Goal: Task Accomplishment & Management: Complete application form

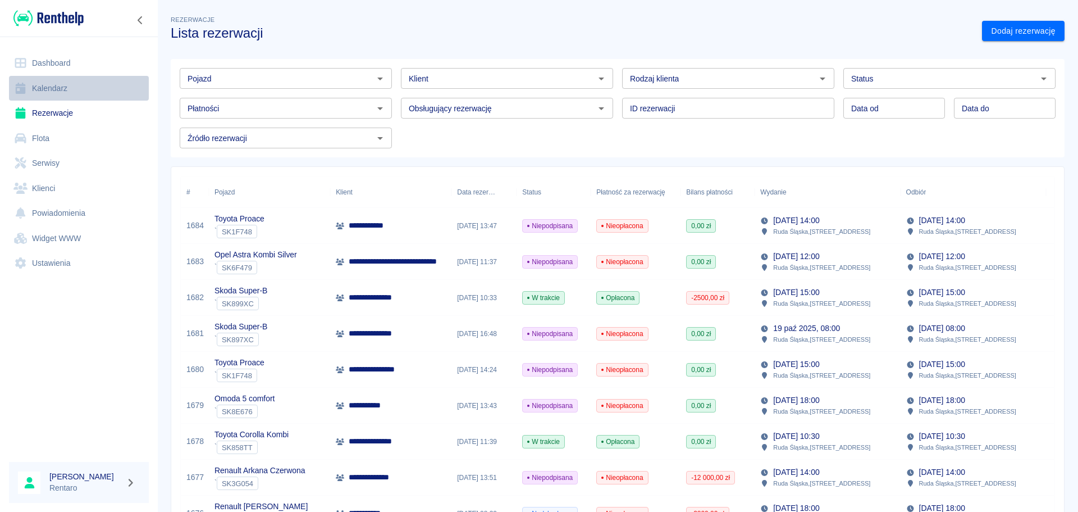
click at [42, 92] on link "Kalendarz" at bounding box center [79, 88] width 140 height 25
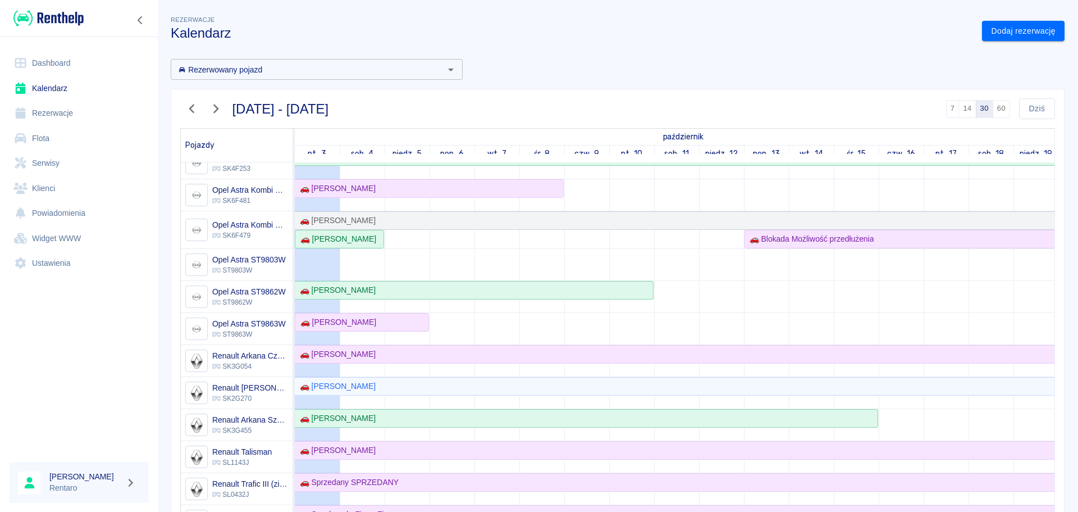
scroll to position [337, 0]
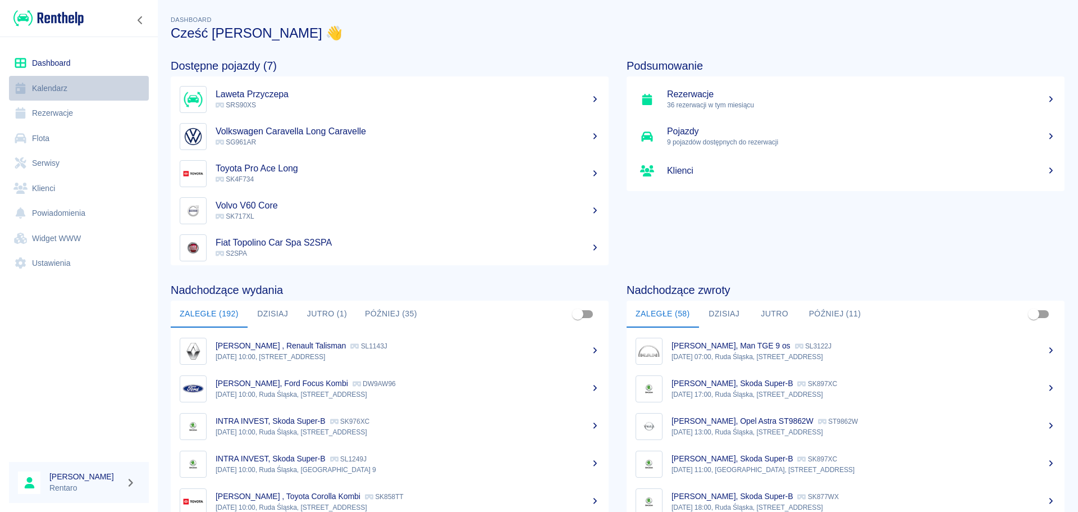
click at [80, 100] on link "Kalendarz" at bounding box center [79, 88] width 140 height 25
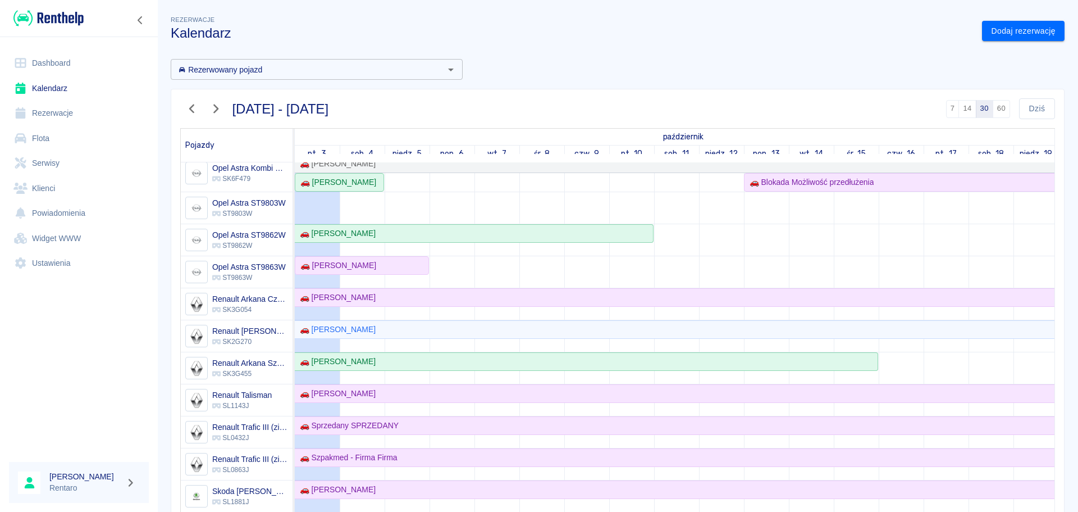
scroll to position [393, 0]
click at [360, 267] on div "🚗 [PERSON_NAME]" at bounding box center [336, 264] width 80 height 12
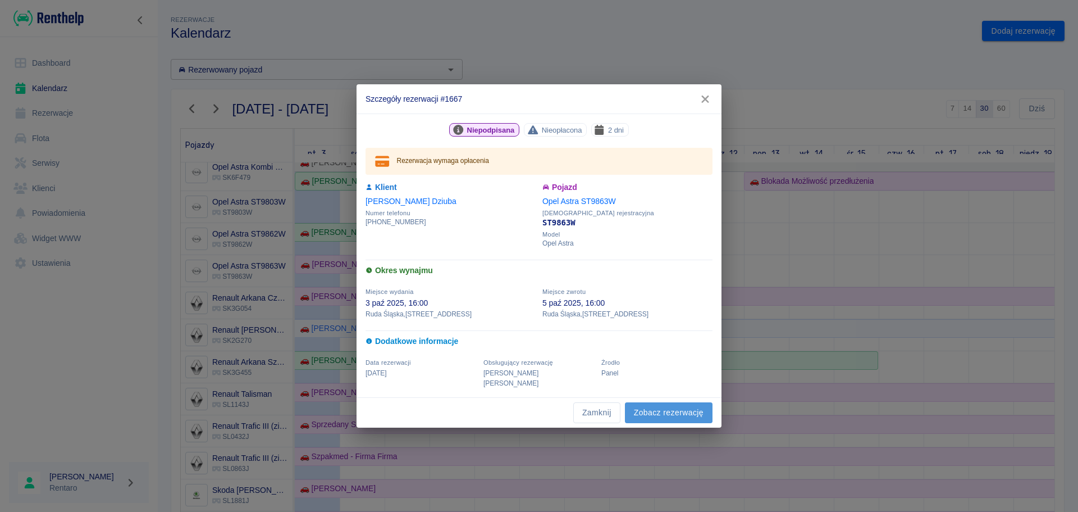
click at [653, 406] on link "Zobacz rezerwację" at bounding box center [669, 412] width 88 height 21
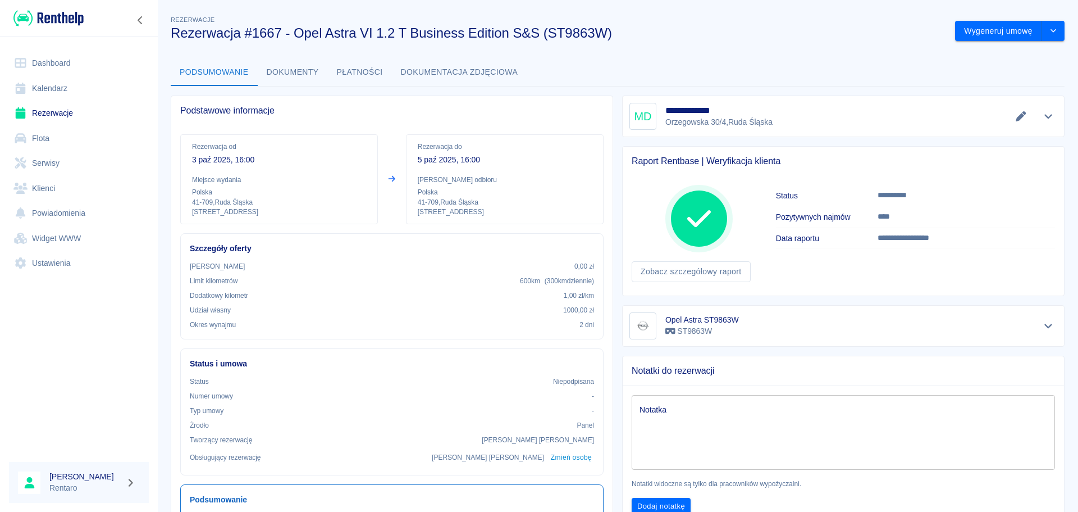
click at [75, 94] on link "Kalendarz" at bounding box center [79, 88] width 140 height 25
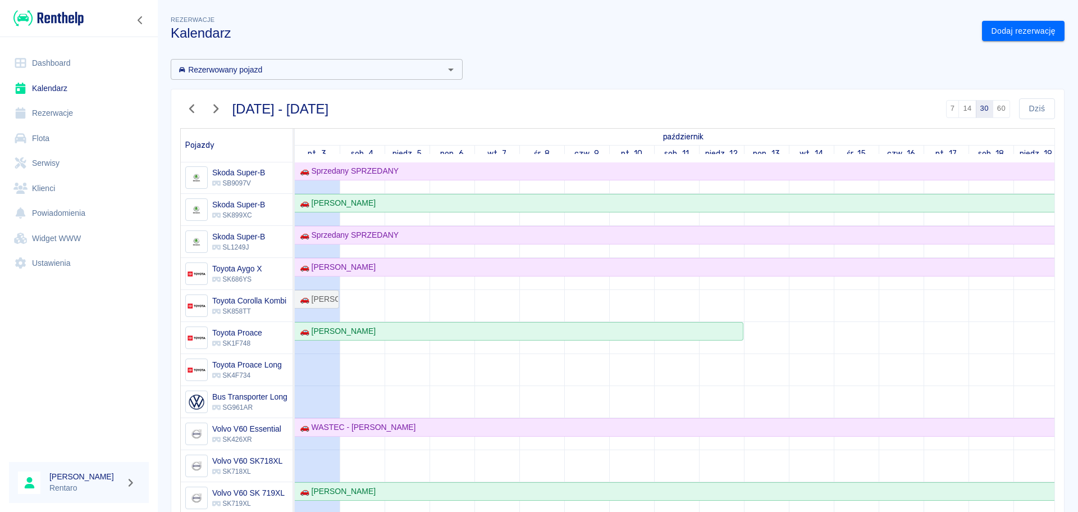
scroll to position [911, 0]
click at [357, 262] on div "🚗 [PERSON_NAME]" at bounding box center [335, 267] width 80 height 12
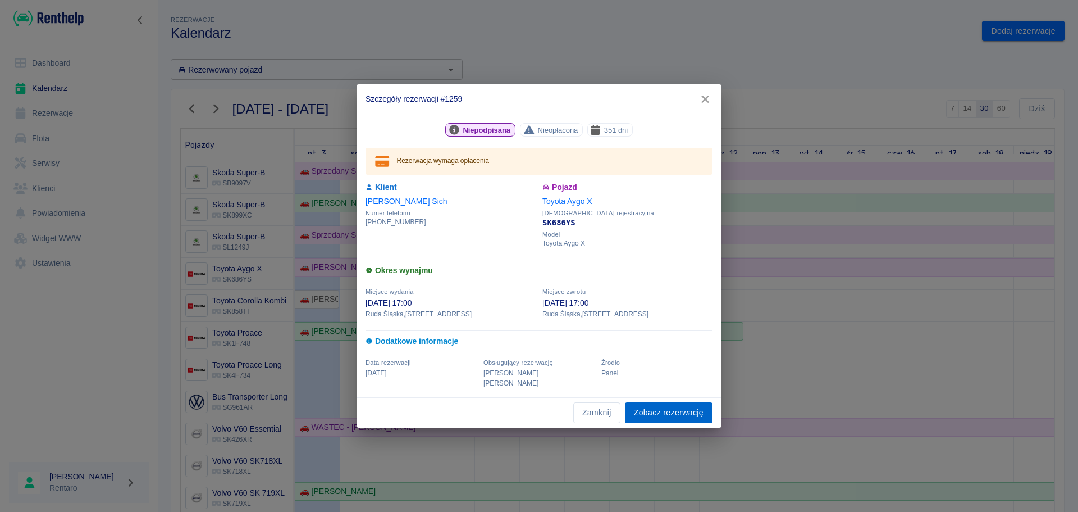
click at [659, 412] on link "Zobacz rezerwację" at bounding box center [669, 412] width 88 height 21
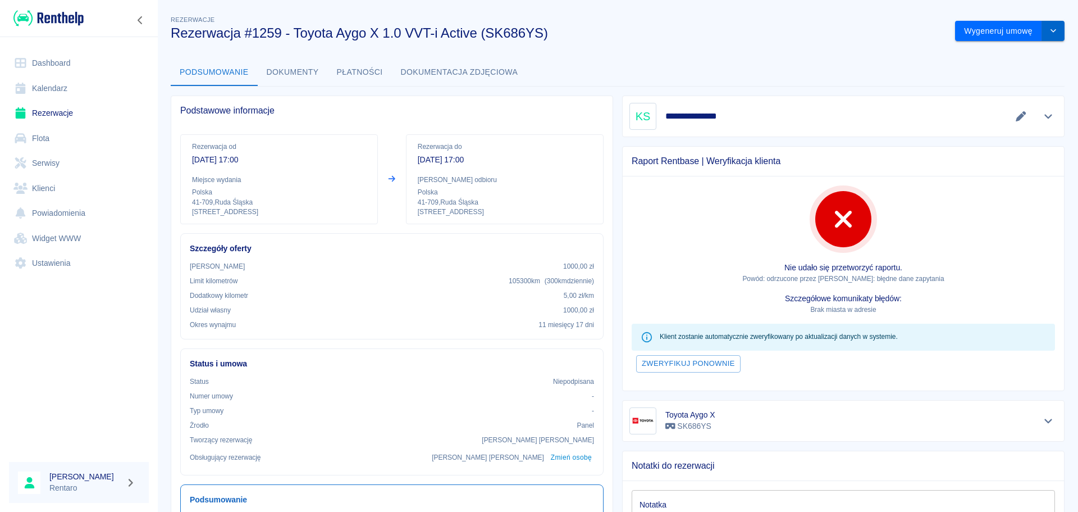
click at [1051, 35] on button "drop-down" at bounding box center [1053, 31] width 22 height 21
click at [1015, 54] on li "Modyfikuj rezerwację" at bounding box center [1001, 54] width 91 height 19
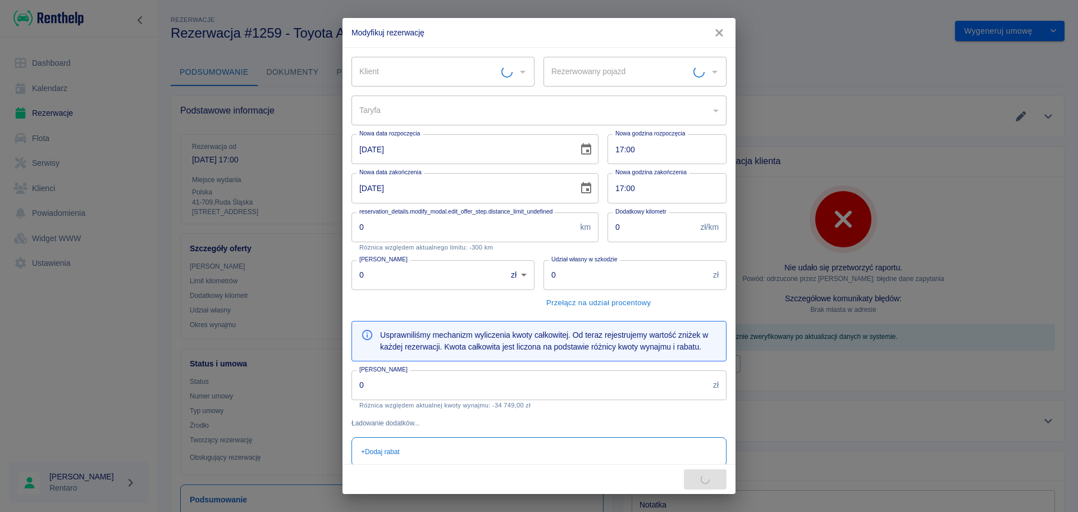
type input "Toyota Aygo X - SK686YS"
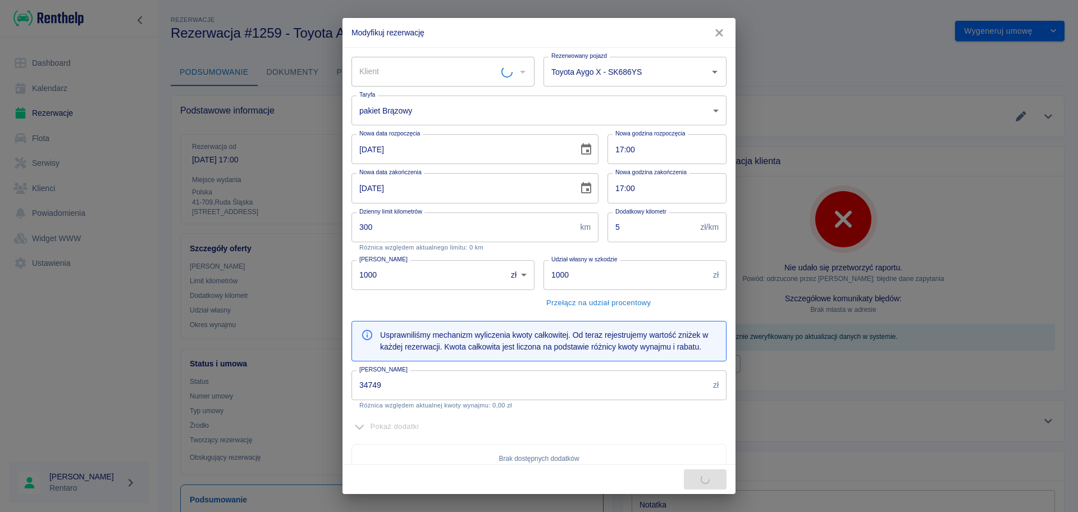
type input "300"
type input "5"
type input "1000"
type input "34749"
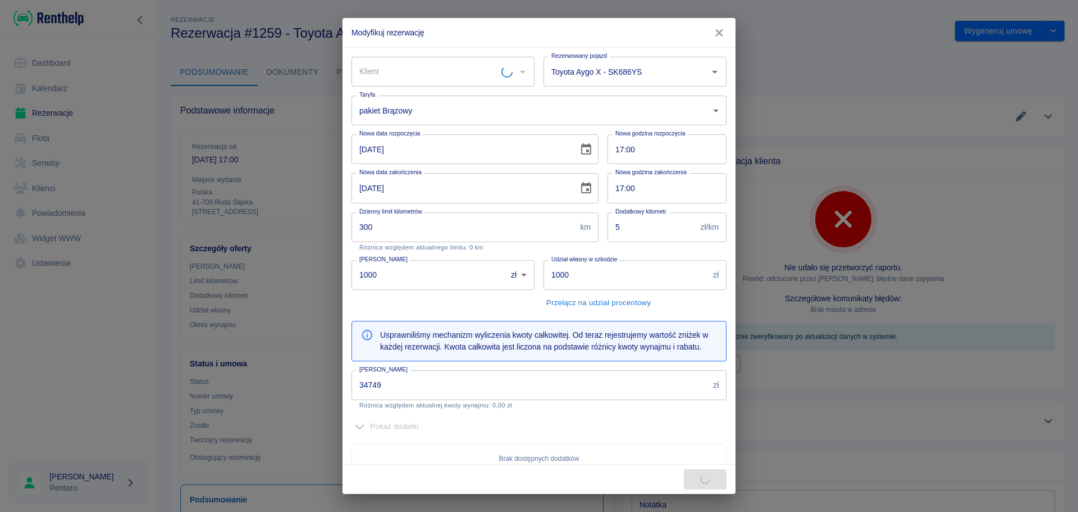
type input "Krzysztof Sich"
click at [438, 195] on input "30-12-2025" at bounding box center [461, 188] width 219 height 30
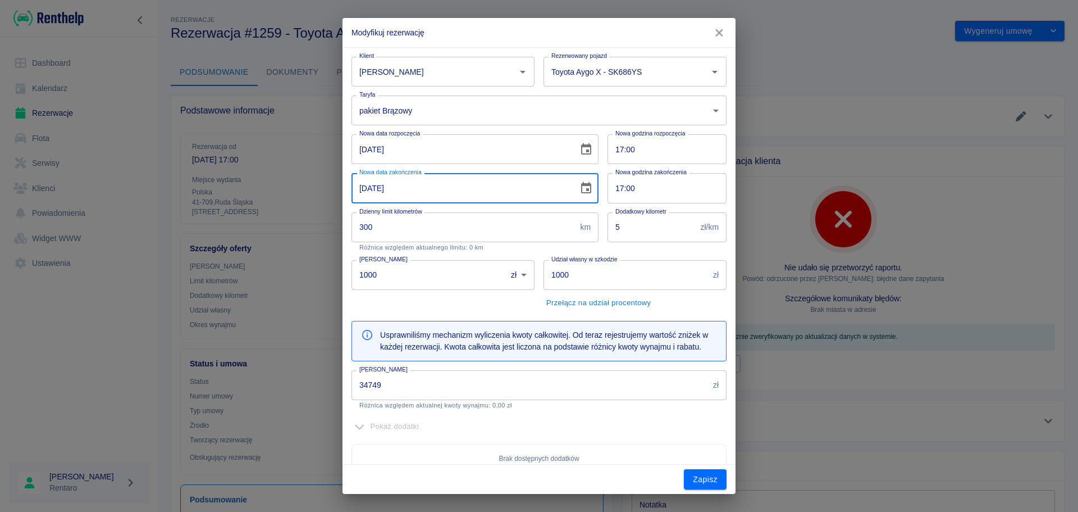
click at [581, 189] on icon "Choose date, selected date is 30 gru 2025" at bounding box center [586, 187] width 10 height 11
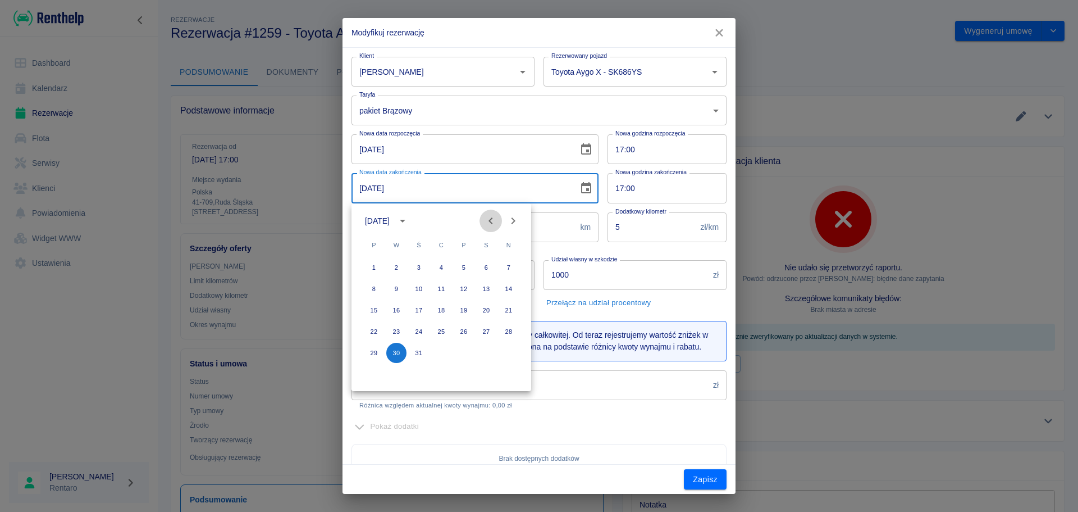
click at [500, 220] on button "Previous month" at bounding box center [491, 220] width 22 height 22
click at [498, 221] on button "Previous month" at bounding box center [491, 220] width 22 height 22
click at [464, 269] on button "3" at bounding box center [464, 267] width 20 height 20
type input "03-10-2025"
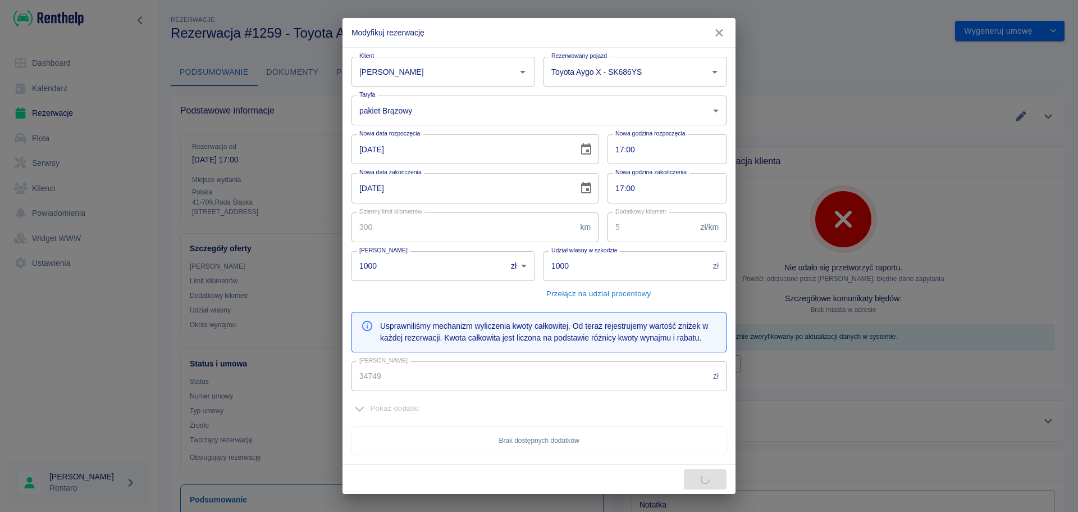
type input "26037"
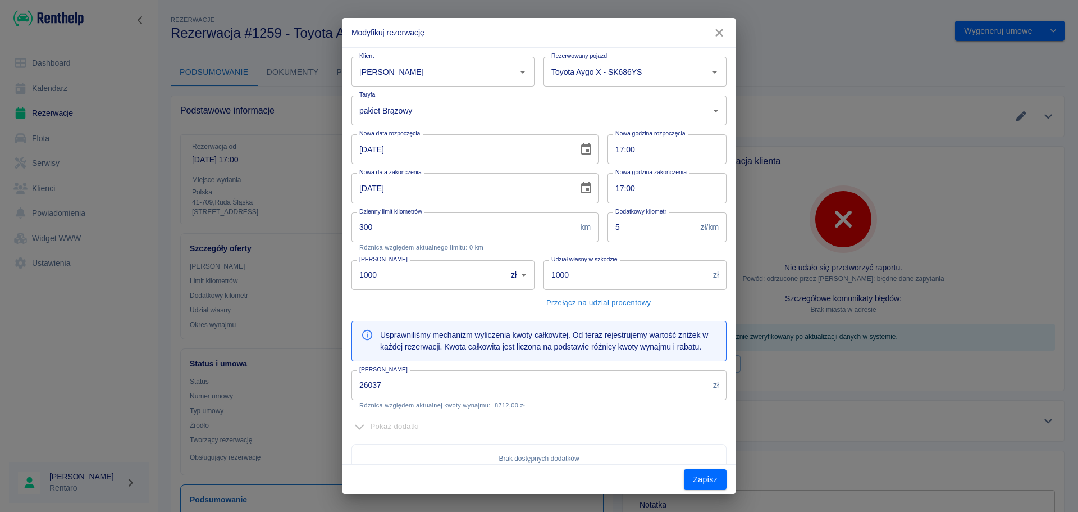
click at [614, 154] on input "17:00" at bounding box center [663, 149] width 111 height 30
type input "09:00"
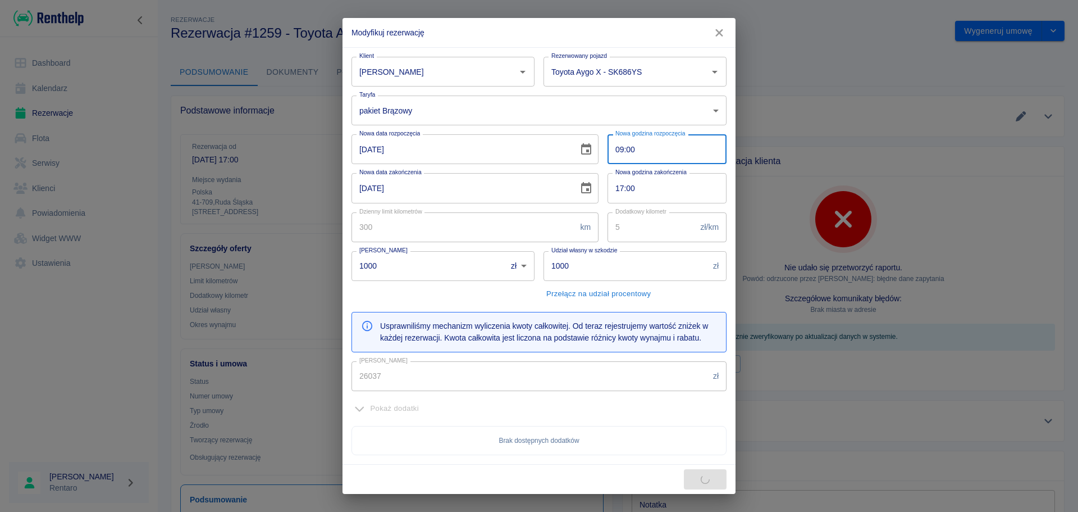
type input "26136"
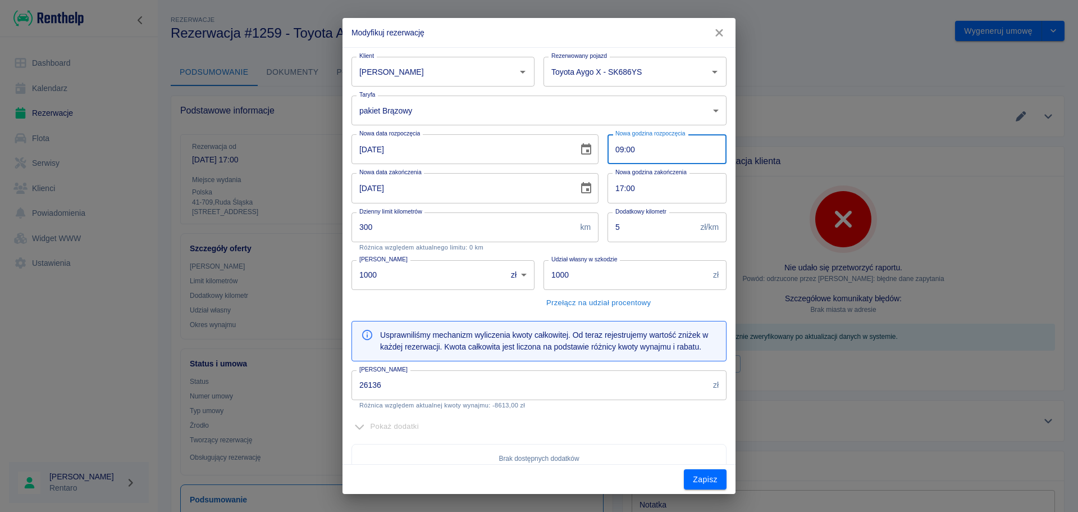
type input "09:00"
click at [614, 191] on input "17:00" at bounding box center [663, 188] width 111 height 30
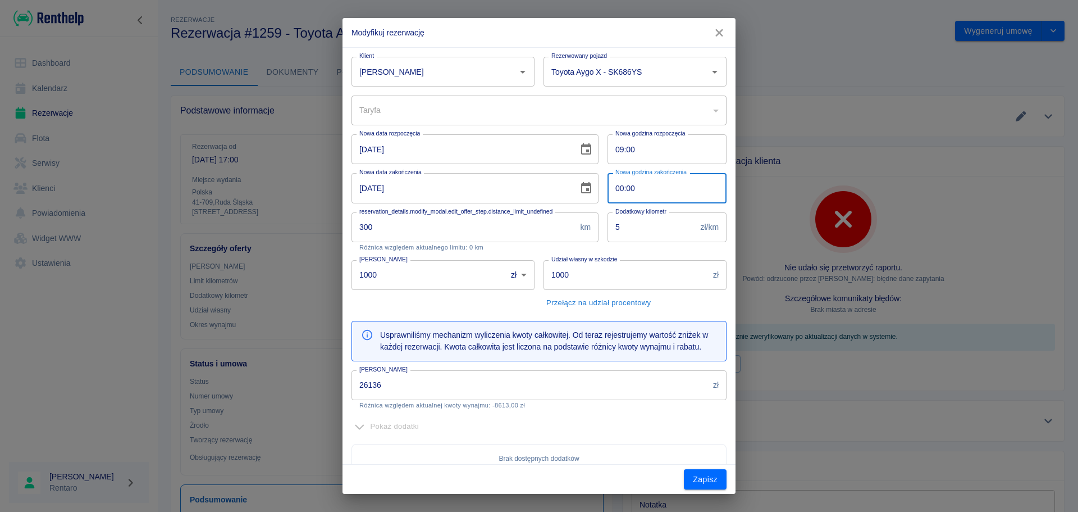
type input "09:00"
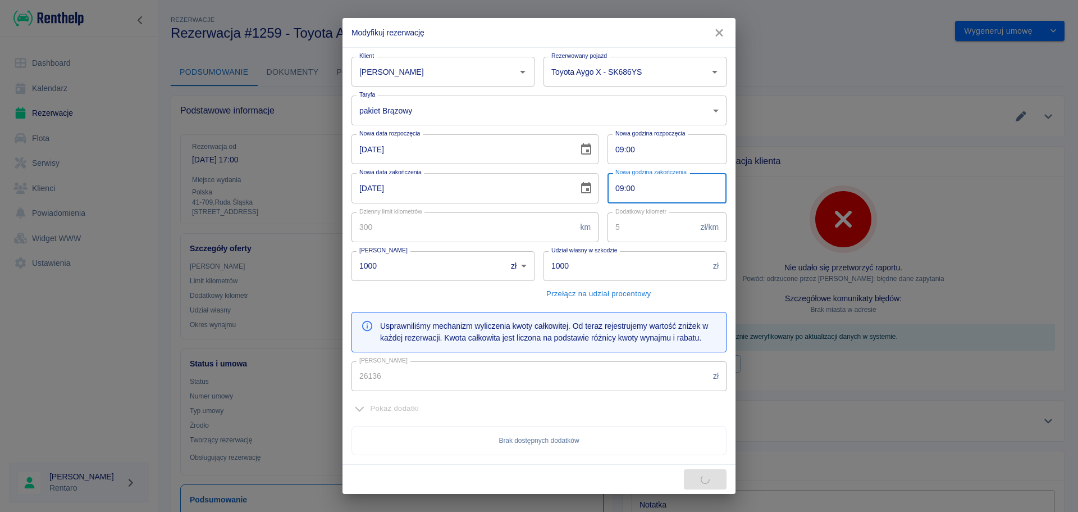
type input "26037"
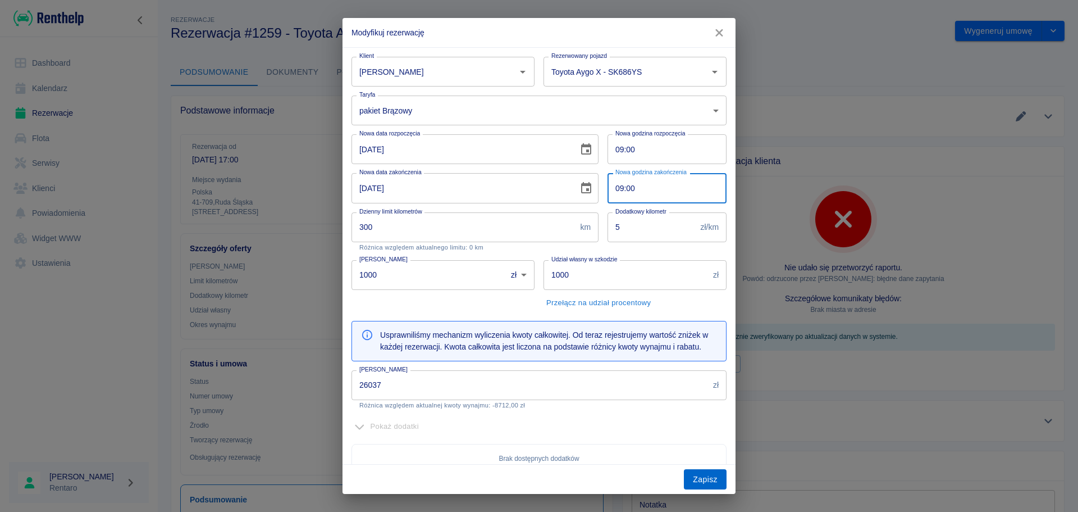
type input "09:00"
click at [695, 482] on button "Zapisz" at bounding box center [705, 479] width 43 height 21
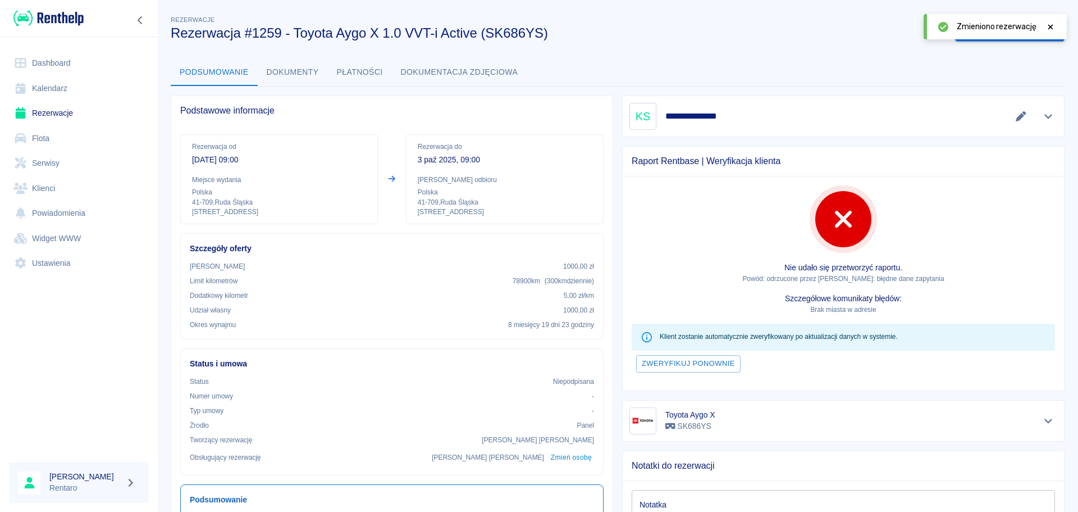
drag, startPoint x: 1049, startPoint y: 25, endPoint x: 1043, endPoint y: 26, distance: 6.4
click at [1049, 25] on icon at bounding box center [1051, 26] width 5 height 5
click at [51, 94] on link "Kalendarz" at bounding box center [79, 88] width 140 height 25
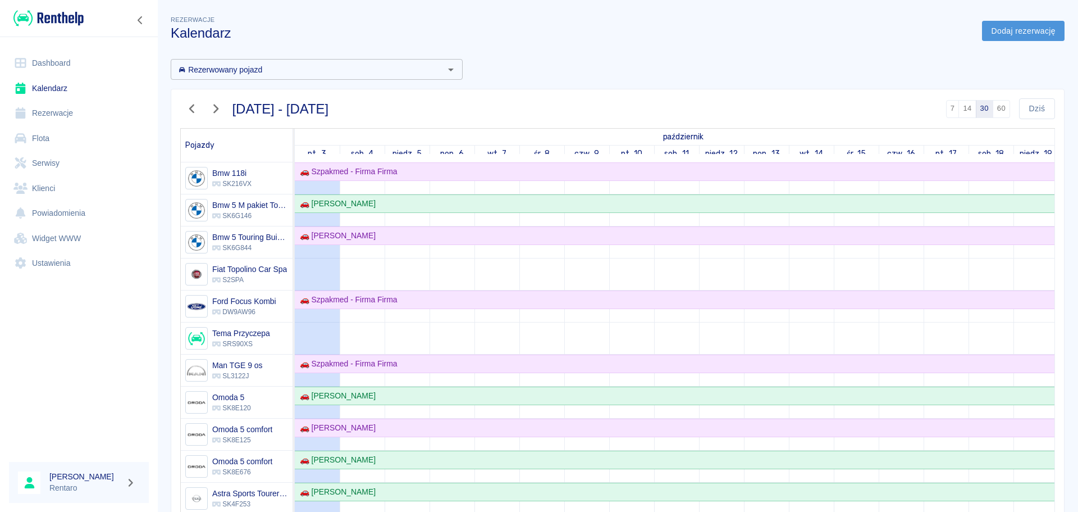
click at [998, 33] on link "Dodaj rezerwację" at bounding box center [1023, 31] width 83 height 21
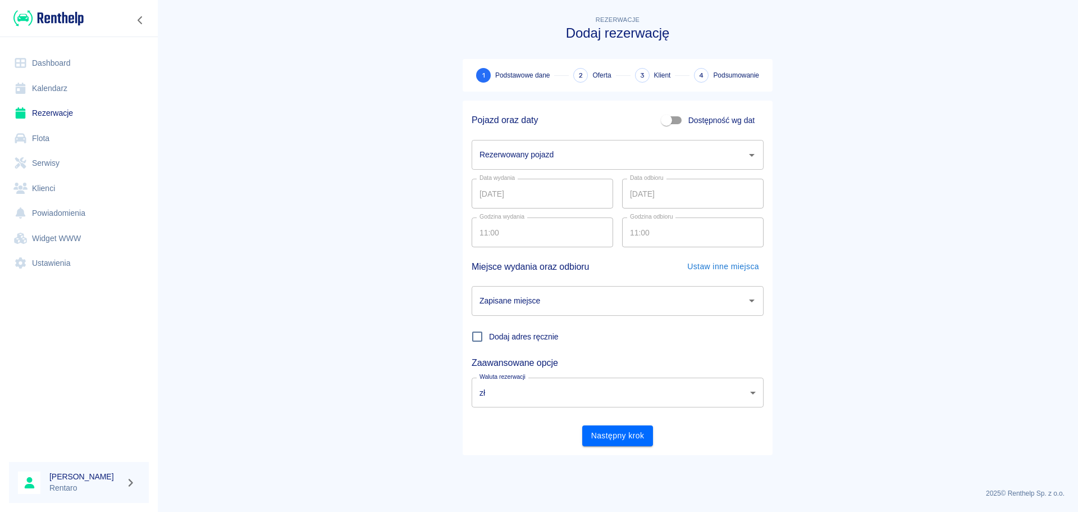
click at [681, 125] on input "Dostępność wg dat" at bounding box center [667, 120] width 64 height 21
click at [676, 122] on input "Dostępność wg dat" at bounding box center [678, 120] width 64 height 21
checkbox input "false"
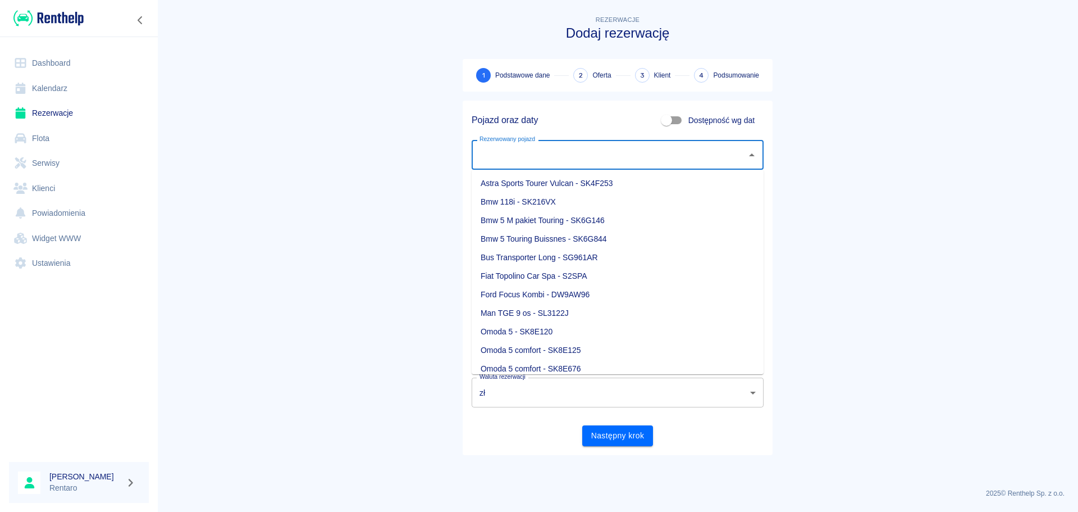
click at [552, 159] on input "Rezerwowany pojazd" at bounding box center [609, 155] width 265 height 20
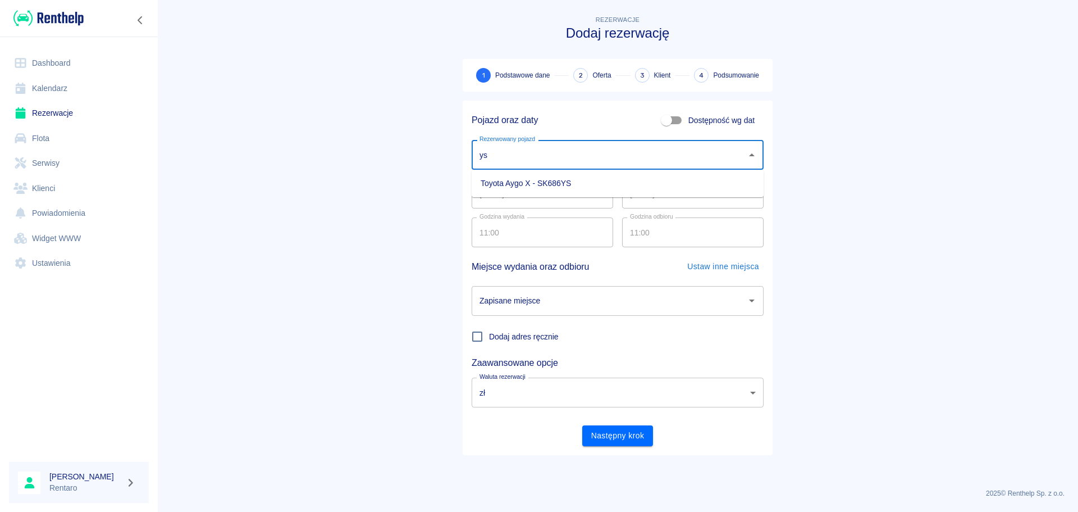
click at [551, 182] on li "Toyota Aygo X - SK686YS" at bounding box center [618, 183] width 292 height 19
type input "Toyota Aygo X - SK686YS"
click at [544, 206] on input "03.10.2025" at bounding box center [543, 194] width 142 height 30
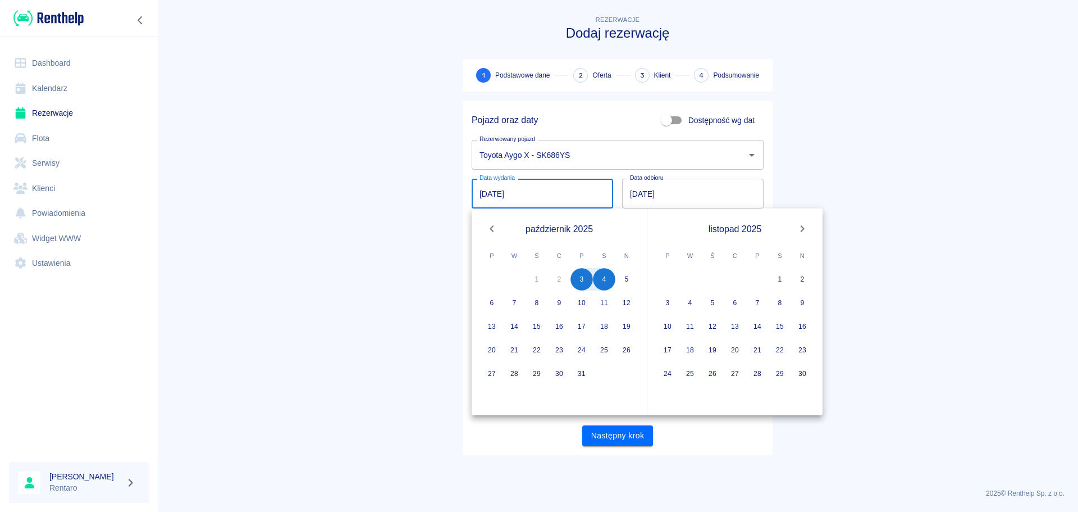
click at [804, 226] on icon "Next month" at bounding box center [802, 228] width 13 height 13
click at [715, 282] on button "3" at bounding box center [712, 279] width 22 height 22
type input "03.12.2025"
type input "DD.MM.YYYY"
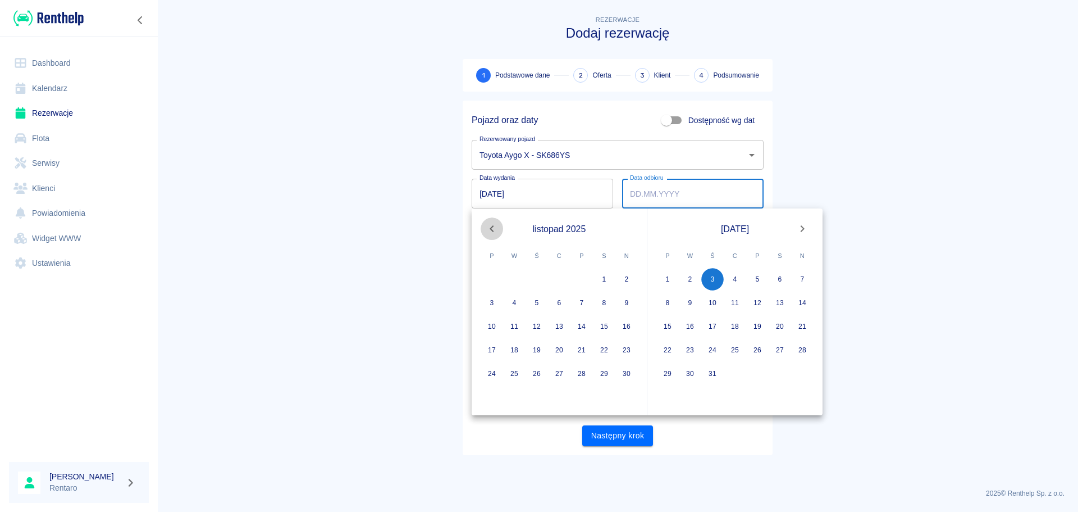
click at [483, 231] on button "Previous month" at bounding box center [492, 228] width 22 height 22
click at [584, 277] on button "3" at bounding box center [582, 279] width 22 height 22
type input "03.10.2025"
click at [663, 304] on button "3" at bounding box center [668, 302] width 22 height 22
type input "03.11.2025"
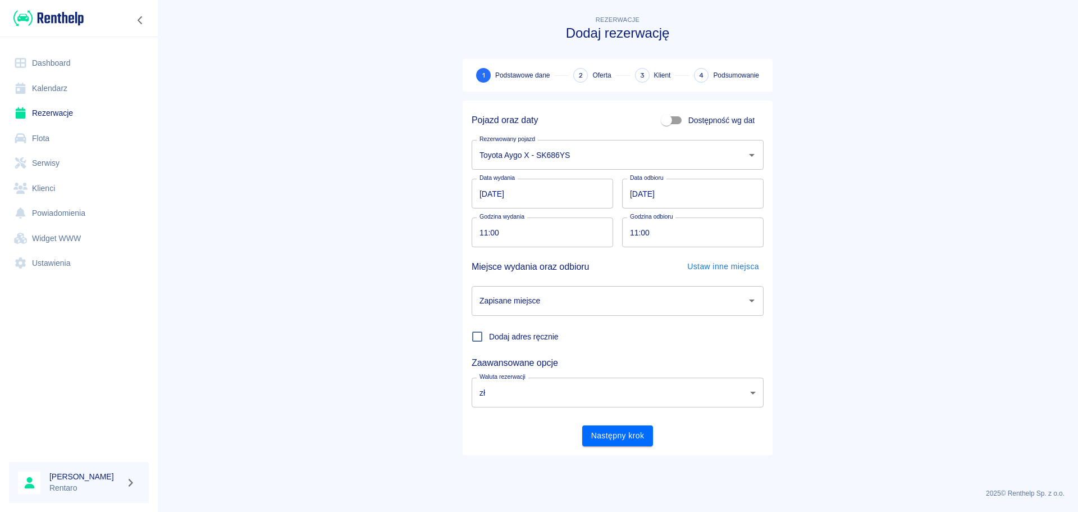
click at [581, 240] on input "11:00" at bounding box center [539, 232] width 134 height 30
type input "15:00"
click at [632, 233] on input "11:00" at bounding box center [689, 232] width 134 height 30
drag, startPoint x: 637, startPoint y: 314, endPoint x: 639, endPoint y: 303, distance: 11.4
click at [637, 312] on div "Zapisane miejsce" at bounding box center [618, 301] width 292 height 30
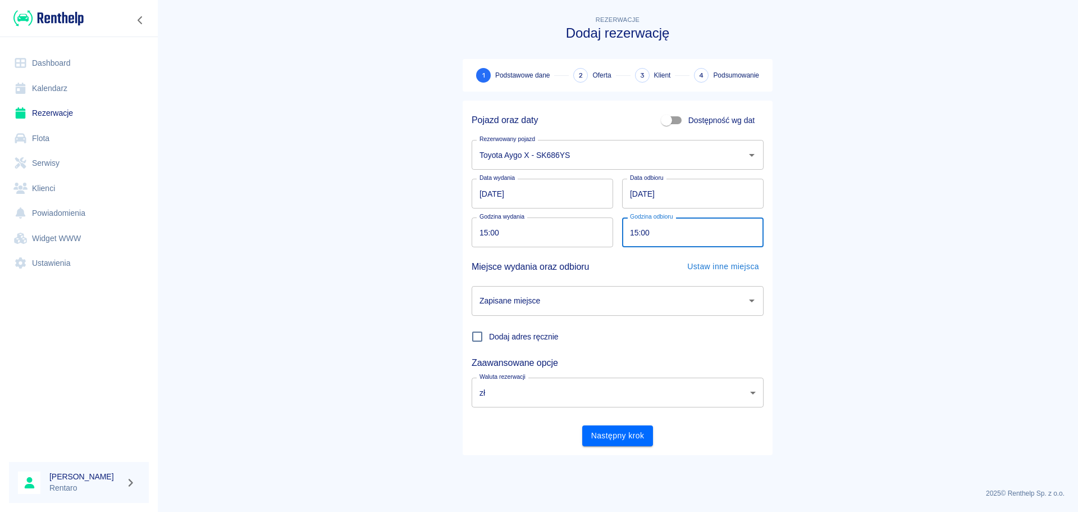
type input "15:00"
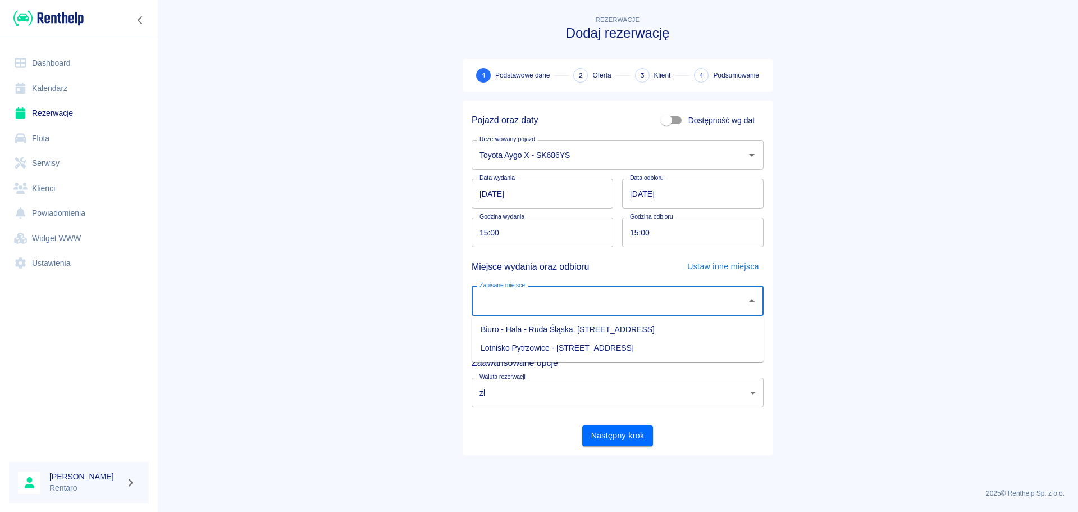
click at [639, 301] on input "Zapisane miejsce" at bounding box center [609, 301] width 265 height 20
click at [618, 302] on input "Zapisane miejsce" at bounding box center [609, 301] width 265 height 20
click at [602, 332] on li "Biuro - Hala - Ruda Śląska, Zabrzańska 9" at bounding box center [618, 329] width 292 height 19
type input "Biuro - Hala - Ruda Śląska, Zabrzańska 9"
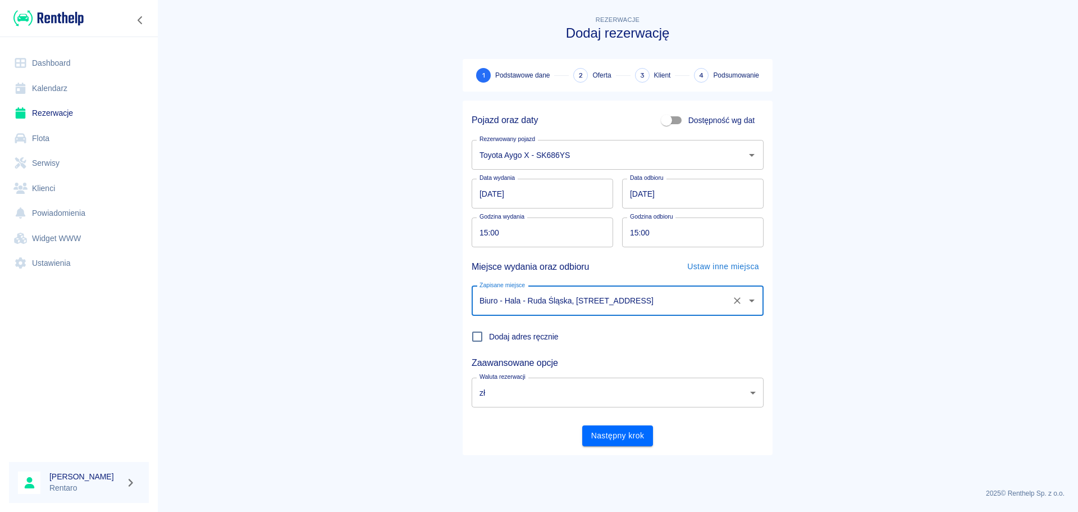
click at [612, 441] on button "Następny krok" at bounding box center [617, 435] width 71 height 21
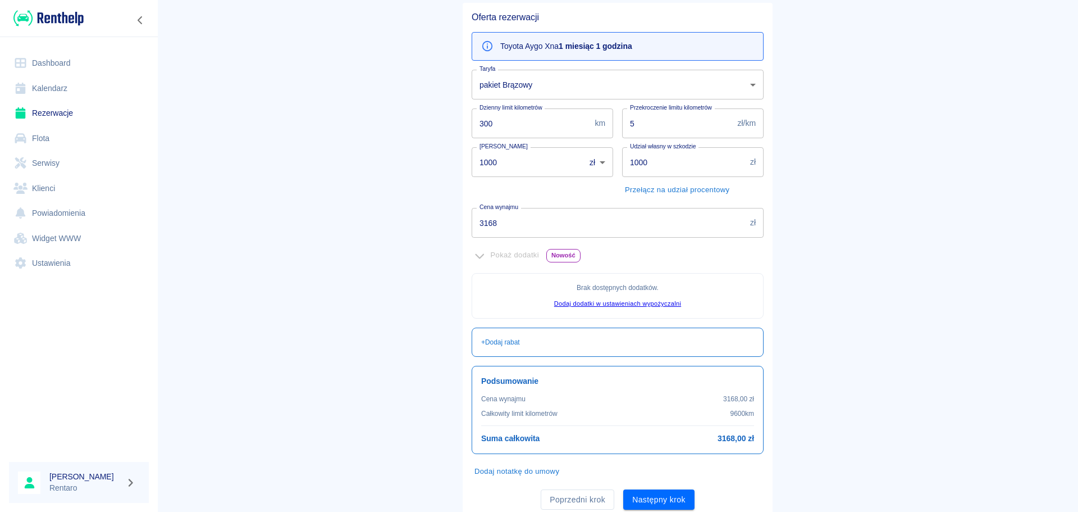
scroll to position [112, 0]
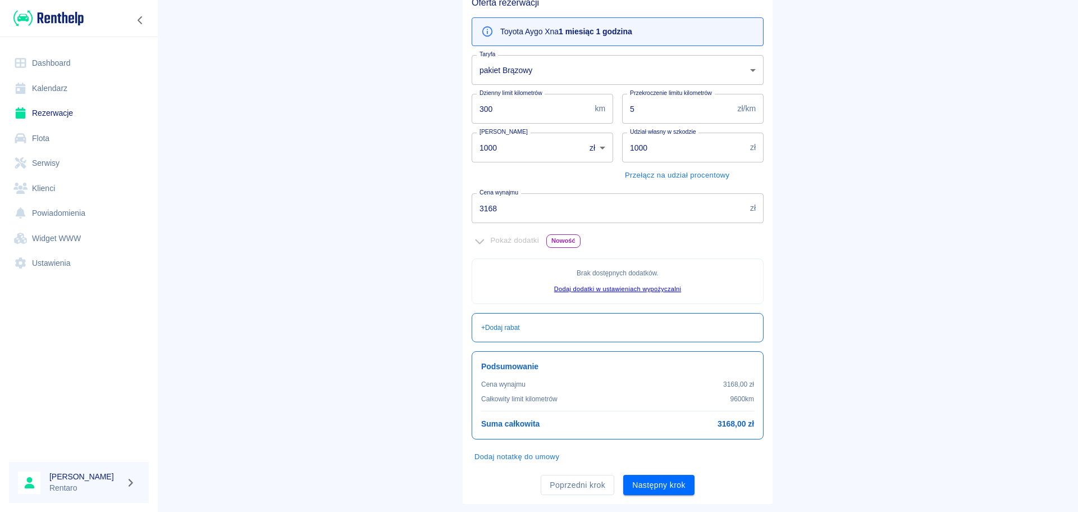
click at [562, 76] on body "Używamy plików Cookies, by zapewnić Ci najlepsze możliwe doświadczenie. Aby dow…" at bounding box center [539, 256] width 1078 height 512
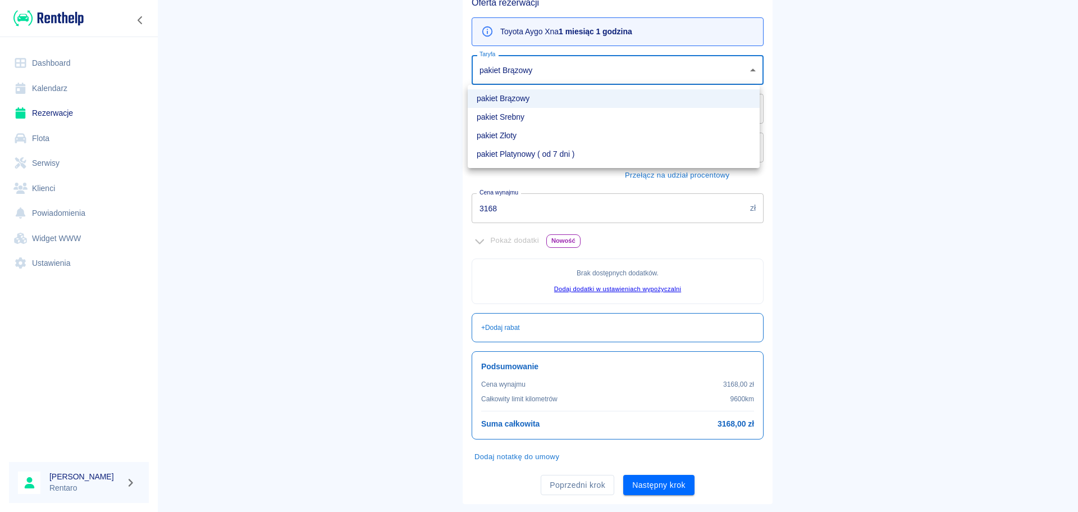
click at [564, 75] on div at bounding box center [539, 256] width 1078 height 512
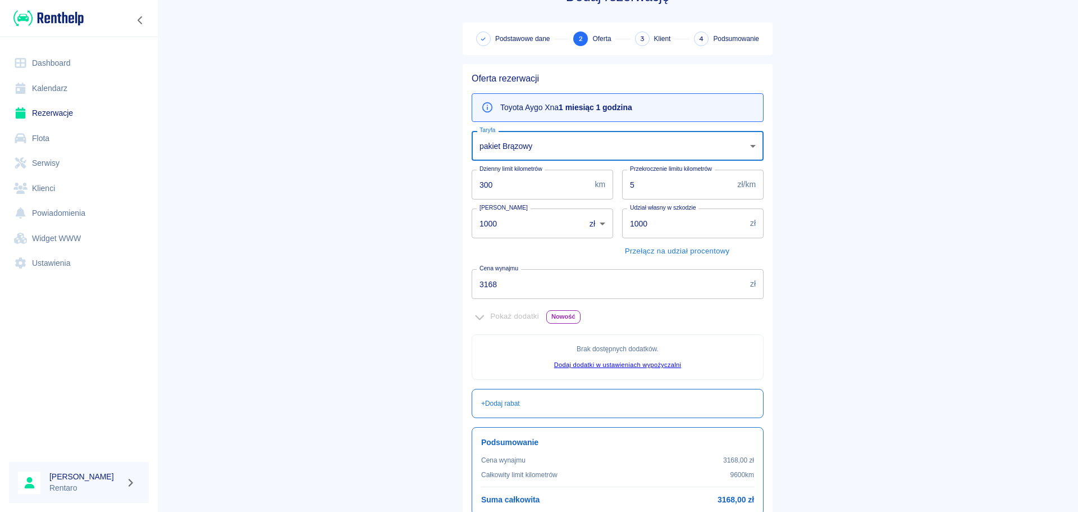
scroll to position [56, 0]
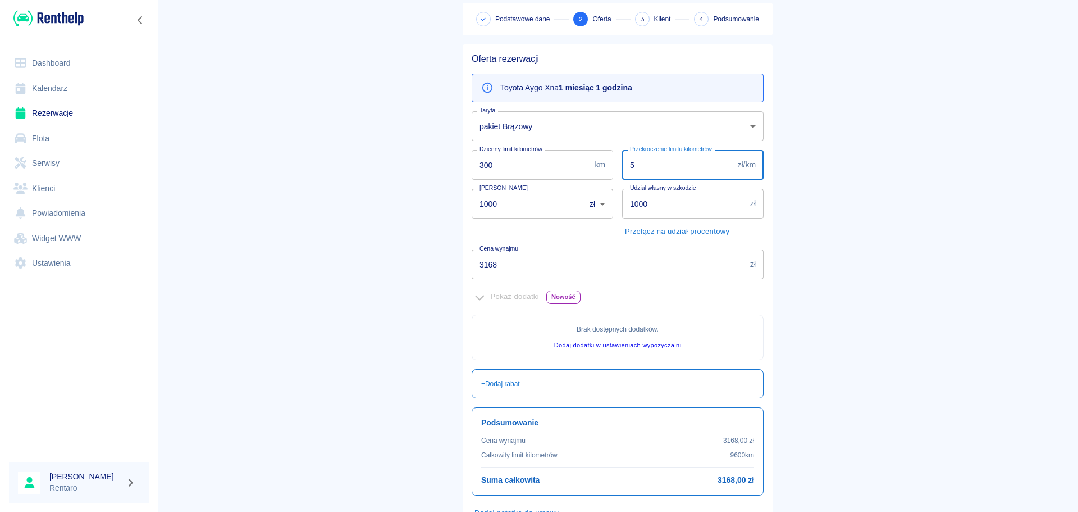
drag, startPoint x: 645, startPoint y: 170, endPoint x: 539, endPoint y: 169, distance: 106.7
click at [539, 169] on div "Oferta rezerwacji Toyota Aygo X na 1 miesiąc 1 godzina Taryfa pakiet Brązowy ba…" at bounding box center [613, 297] width 301 height 507
type input "1"
click at [632, 199] on input "1000" at bounding box center [684, 204] width 124 height 30
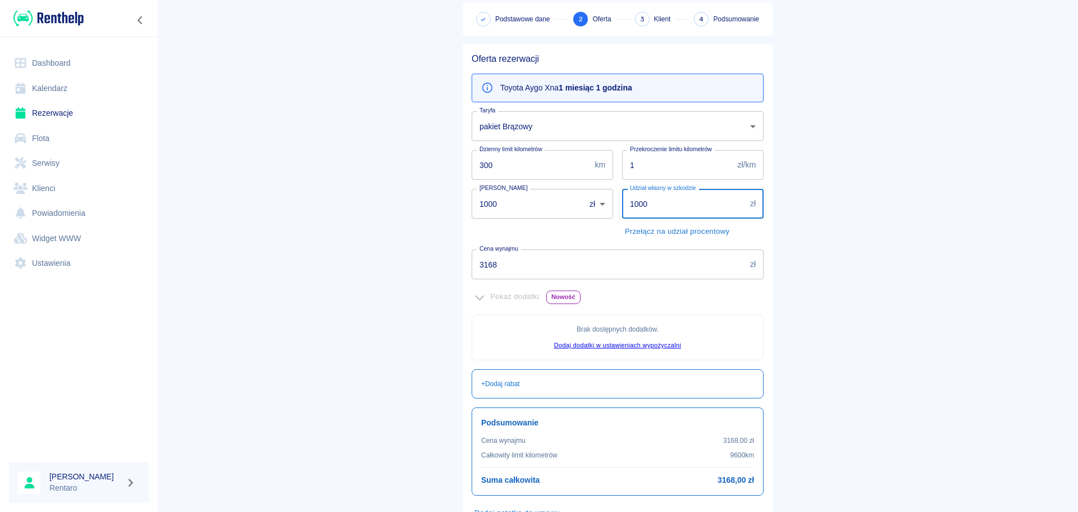
click at [632, 199] on input "1000" at bounding box center [684, 204] width 124 height 30
click at [517, 208] on input "1000" at bounding box center [525, 204] width 106 height 30
click at [517, 209] on input "1000" at bounding box center [525, 204] width 106 height 30
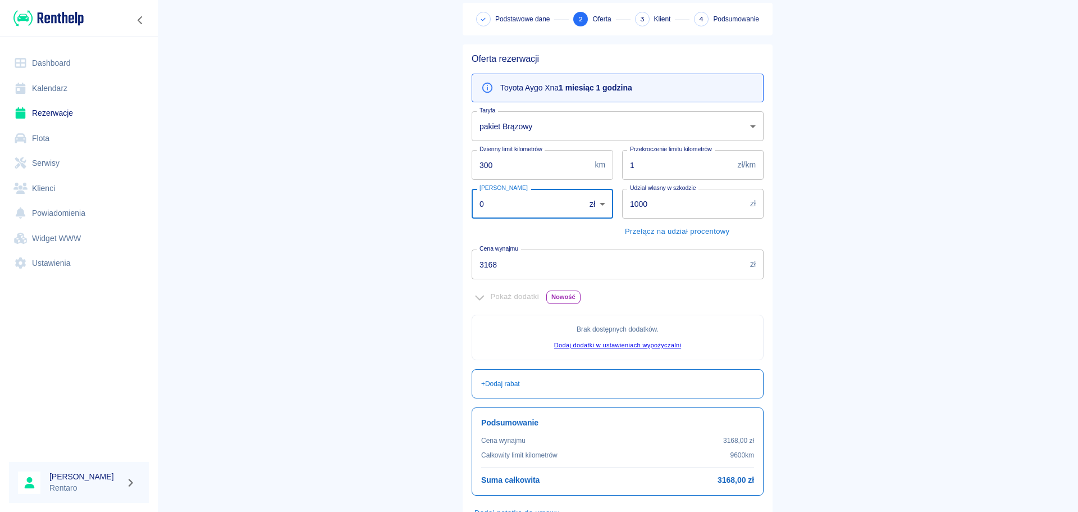
type input "0"
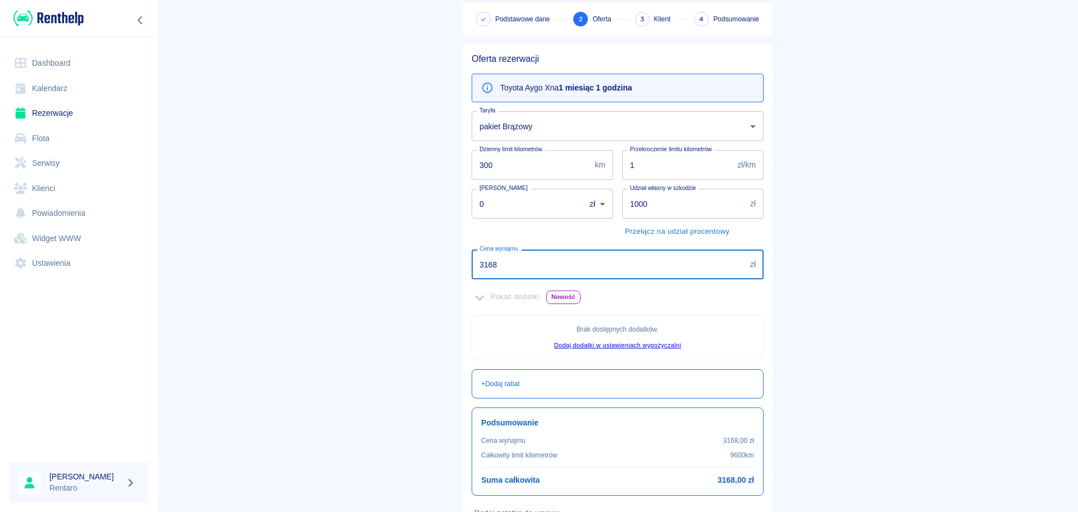
click at [508, 276] on input "3168" at bounding box center [609, 264] width 274 height 30
click at [509, 276] on input "3168" at bounding box center [609, 264] width 274 height 30
click at [509, 277] on input "3168" at bounding box center [609, 264] width 274 height 30
type input "1999"
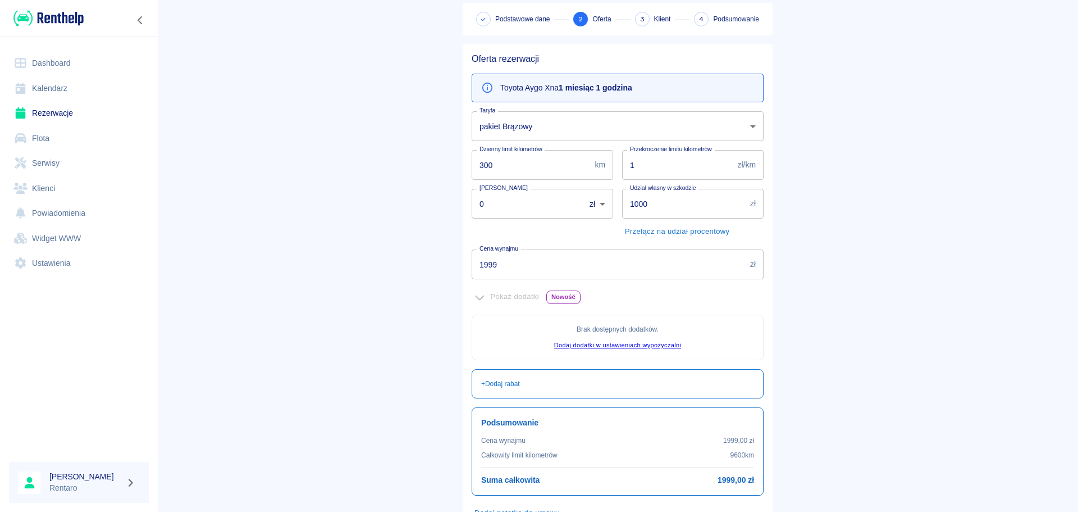
click at [764, 306] on div "Oferta rezerwacji Toyota Aygo X na 1 miesiąc 1 godzina Taryfa pakiet Brązowy ba…" at bounding box center [618, 302] width 310 height 516
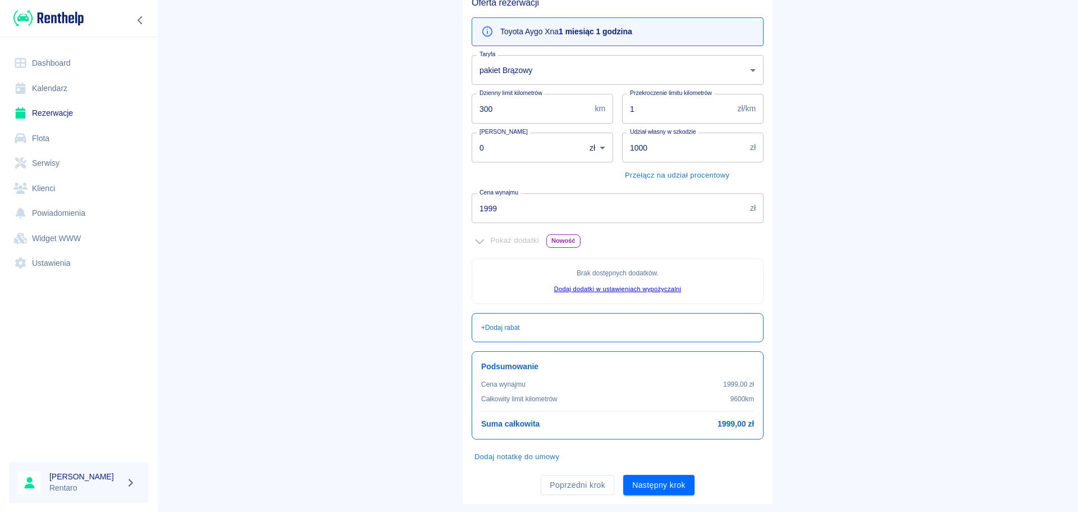
scroll to position [137, 0]
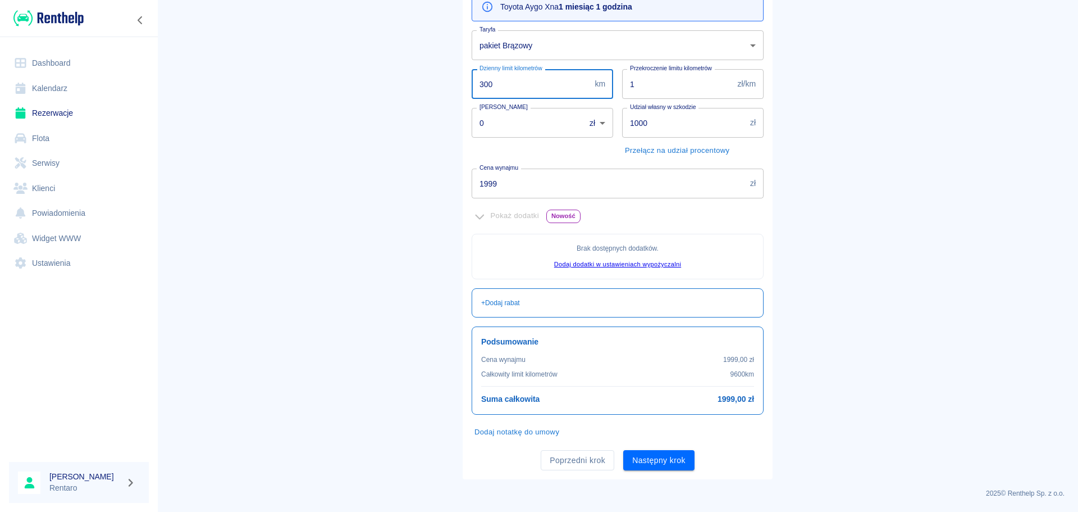
drag, startPoint x: 507, startPoint y: 82, endPoint x: 344, endPoint y: 99, distance: 163.7
click at [344, 98] on main "Rezerwacje Dodaj rezerwację Podstawowe dane 2 Oferta 3 Klient 4 Podsumowanie Of…" at bounding box center [617, 177] width 921 height 603
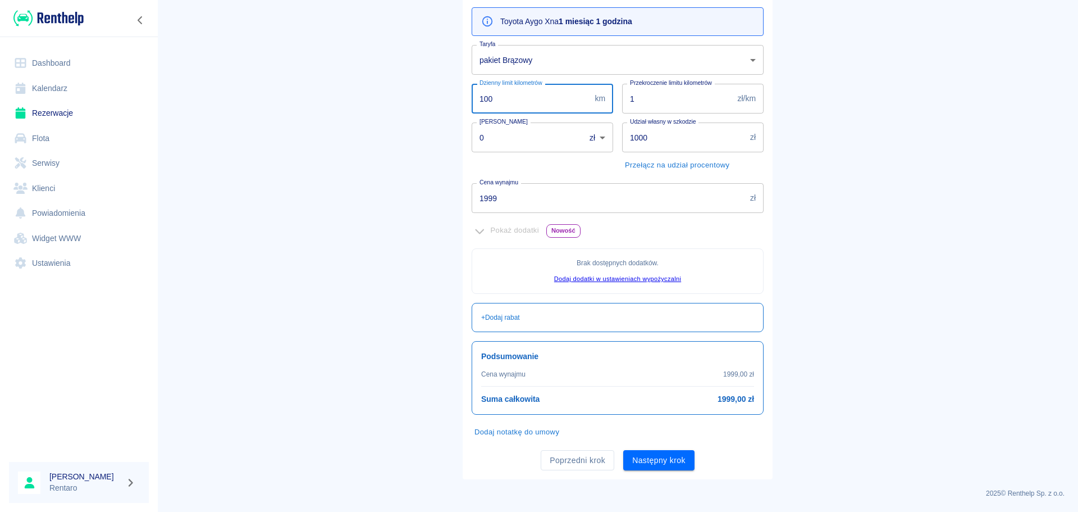
type input "100"
click at [731, 237] on div "Pokaż dodatki Nowość" at bounding box center [618, 230] width 292 height 17
click at [675, 463] on button "Następny krok" at bounding box center [658, 460] width 71 height 21
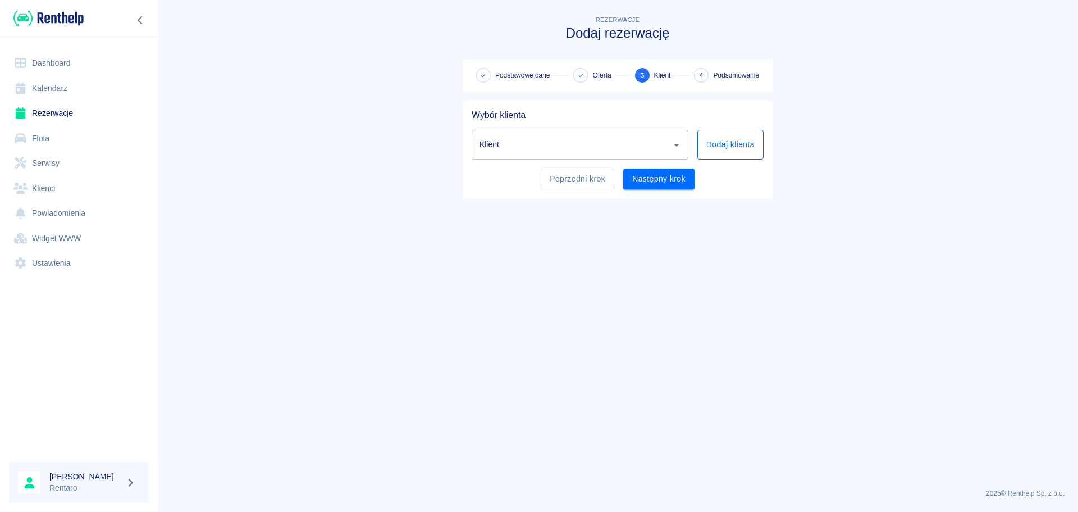
click at [740, 139] on button "Dodaj klienta" at bounding box center [731, 145] width 66 height 30
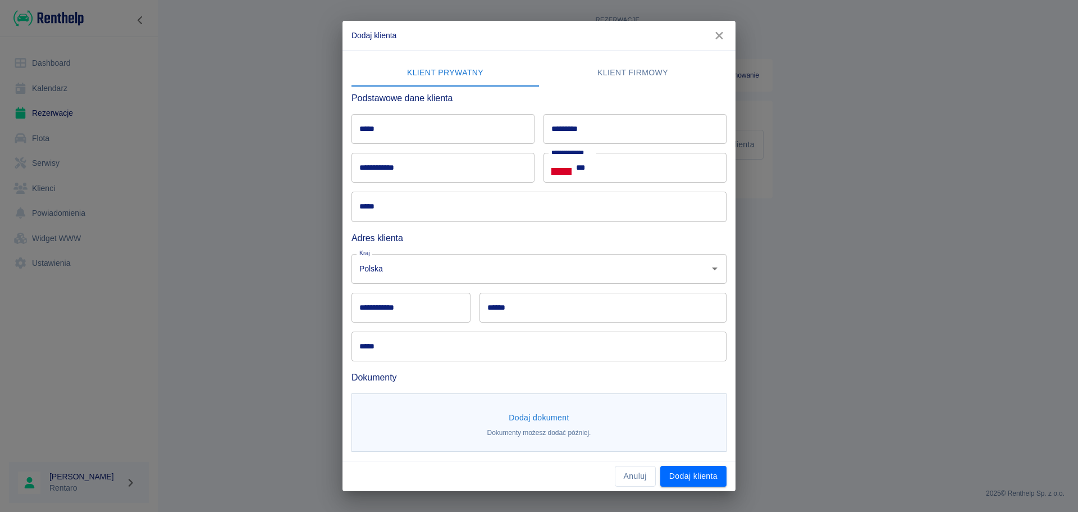
click at [460, 130] on input "*****" at bounding box center [443, 129] width 183 height 30
type input "******"
click at [673, 126] on input "*********" at bounding box center [635, 129] width 183 height 30
type input "*****"
click at [722, 168] on input "***" at bounding box center [651, 168] width 151 height 30
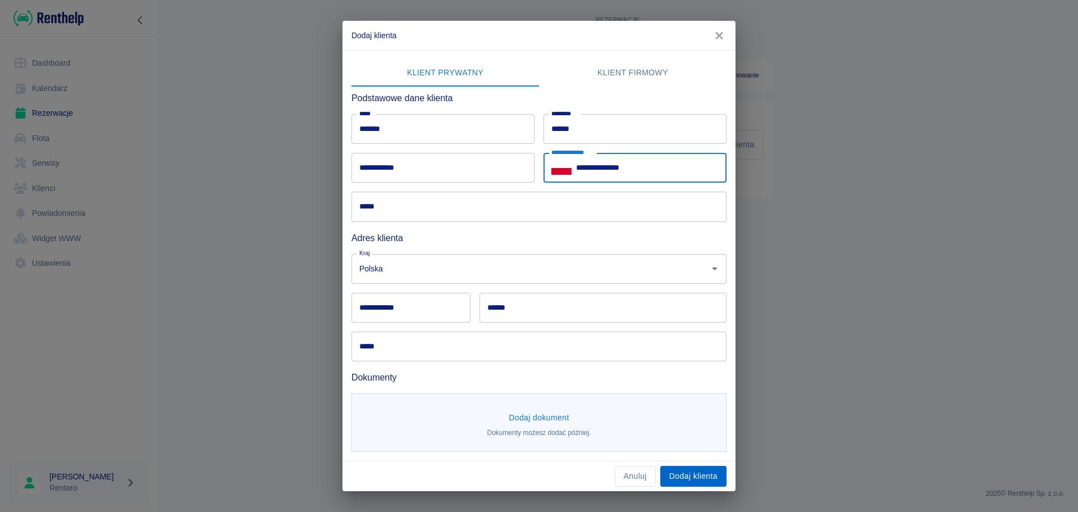
type input "**********"
click at [690, 477] on button "Dodaj klienta" at bounding box center [693, 476] width 66 height 21
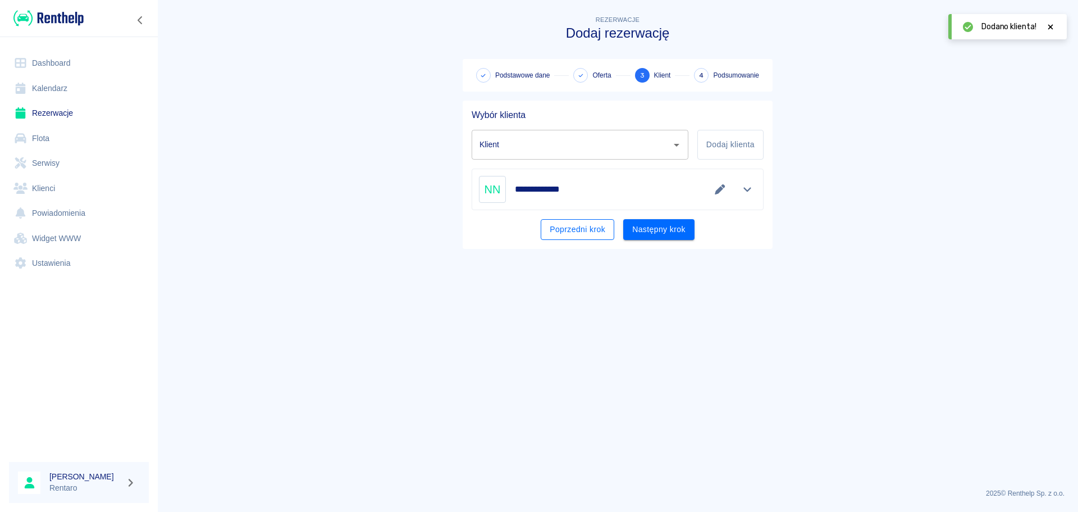
type input "nmiema niema (+48531606553)"
click at [658, 226] on button "Następny krok" at bounding box center [658, 229] width 71 height 21
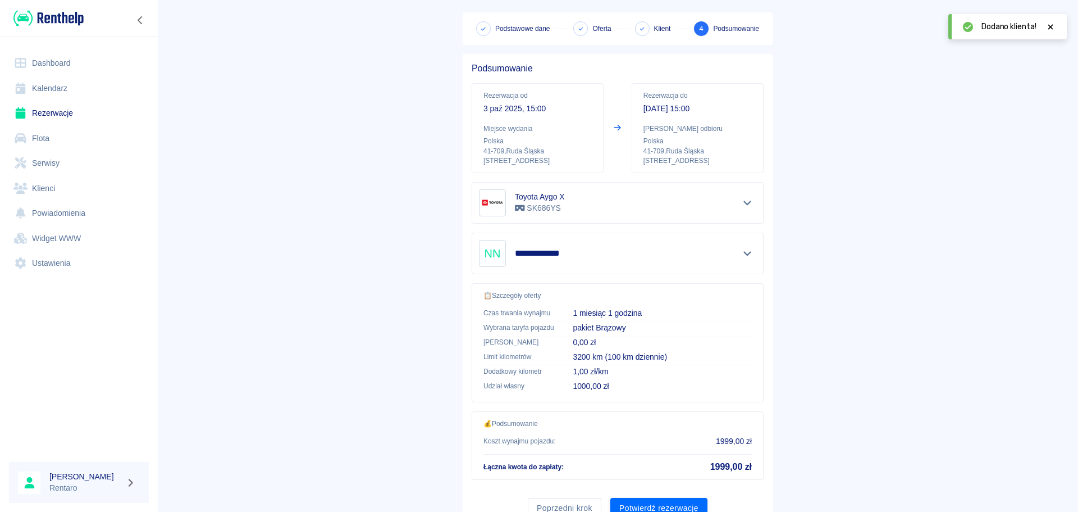
scroll to position [94, 0]
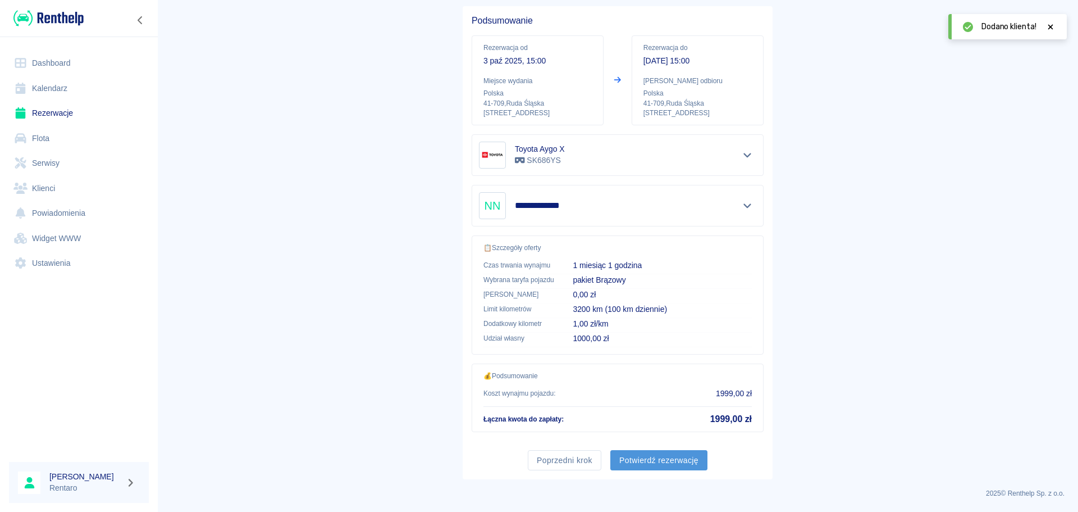
click at [666, 464] on button "Potwierdź rezerwację" at bounding box center [658, 460] width 97 height 21
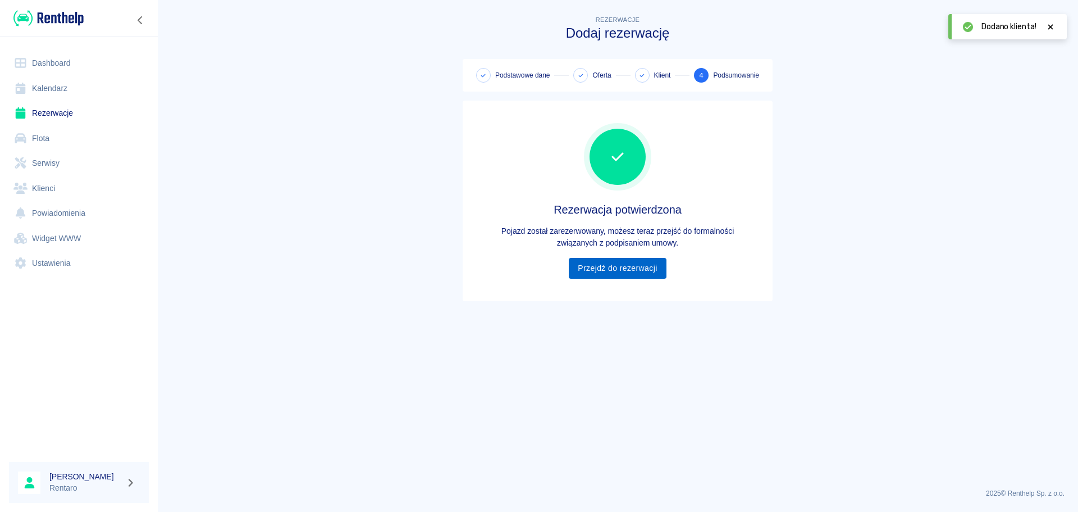
click at [593, 274] on link "Przejdź do rezerwacji" at bounding box center [617, 268] width 97 height 21
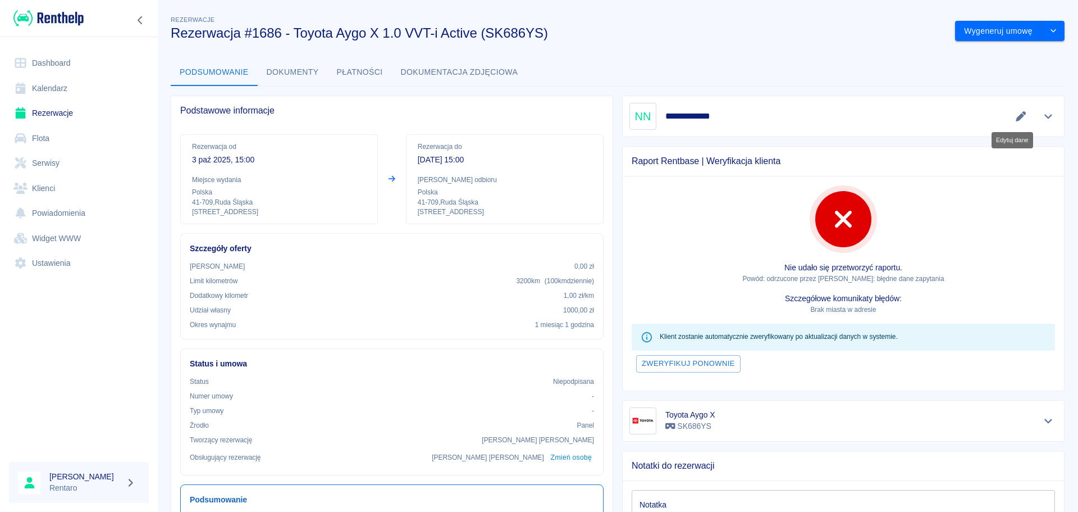
click at [1016, 118] on icon "Edytuj dane" at bounding box center [1021, 116] width 10 height 10
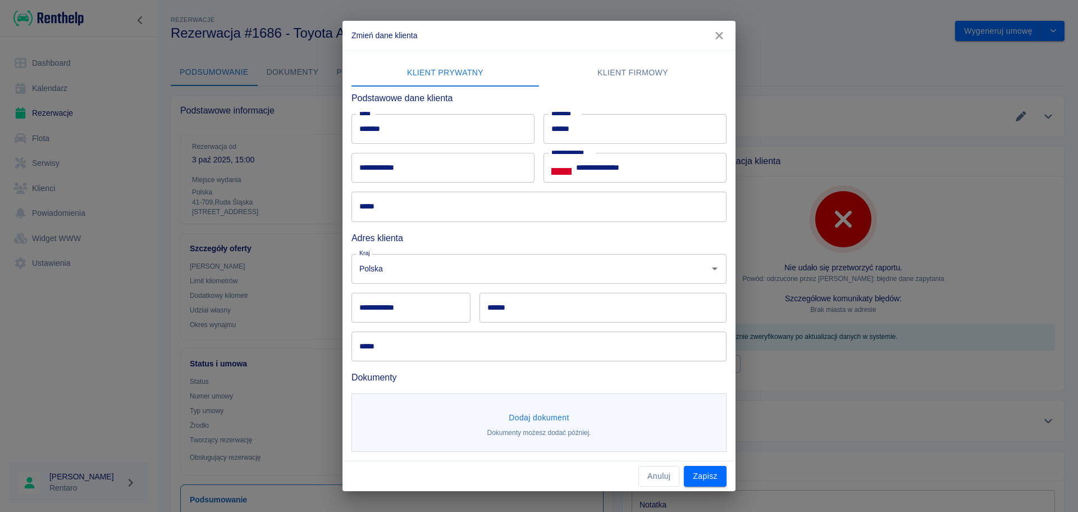
click at [719, 34] on icon "button" at bounding box center [719, 36] width 15 height 12
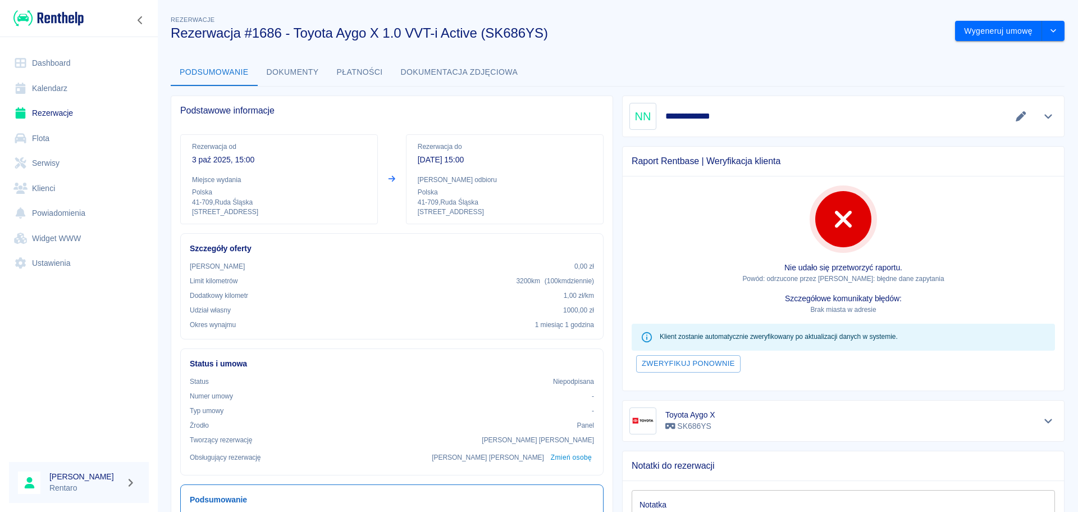
click at [54, 70] on link "Dashboard" at bounding box center [79, 63] width 140 height 25
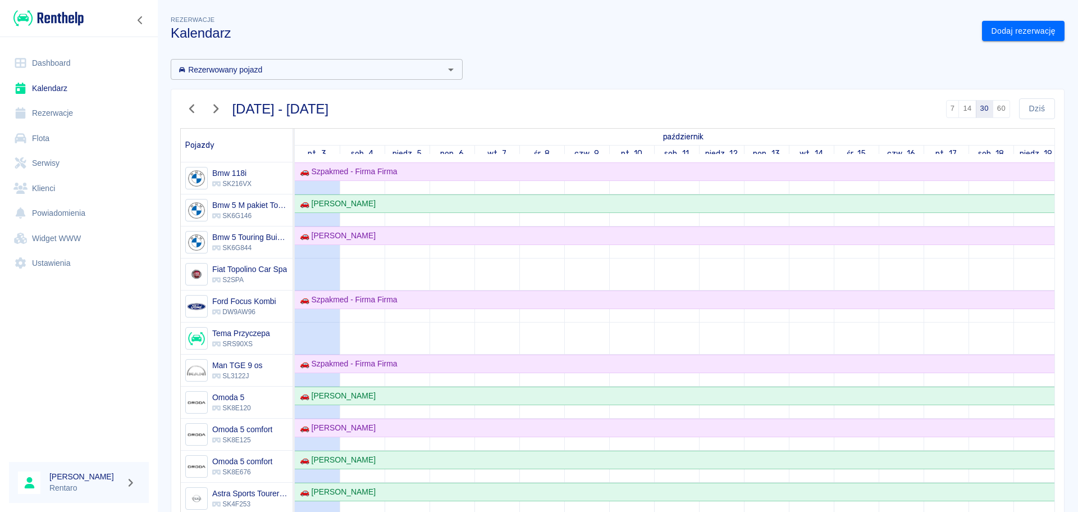
scroll to position [337, 0]
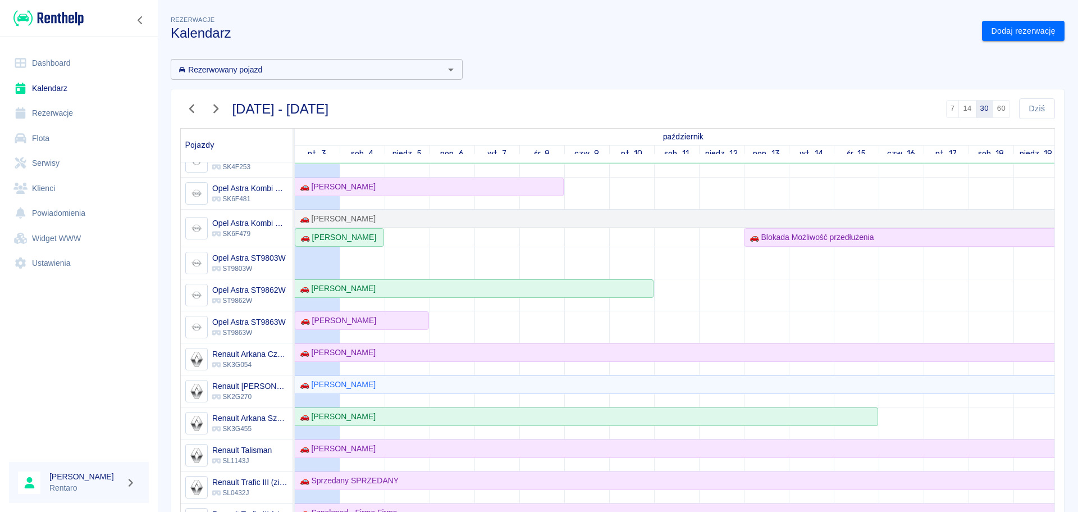
click at [48, 92] on link "Kalendarz" at bounding box center [79, 88] width 140 height 25
